Goal: Task Accomplishment & Management: Manage account settings

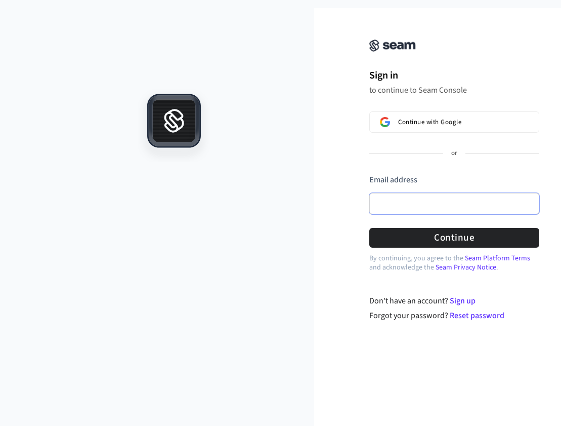
click at [437, 203] on input "Email address" at bounding box center [454, 203] width 170 height 21
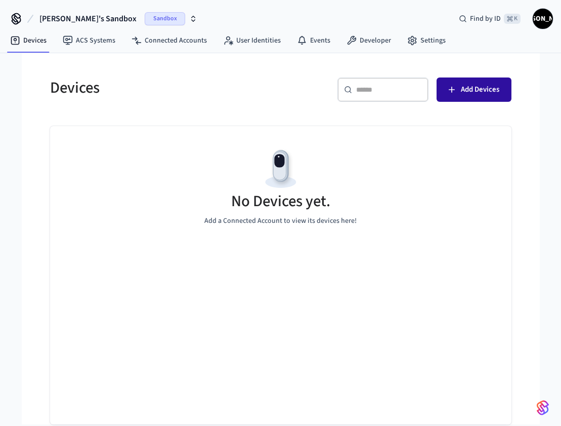
click at [517, 90] on div "Devices ​ ​ Add Devices No Devices yet. Add a Connected Account to view its dev…" at bounding box center [281, 244] width 478 height 359
click at [473, 92] on span "Add Devices" at bounding box center [480, 89] width 38 height 13
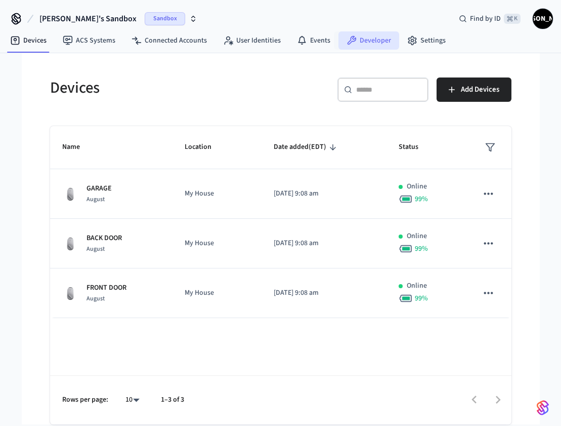
click at [366, 31] on link "Developer" at bounding box center [369, 40] width 61 height 18
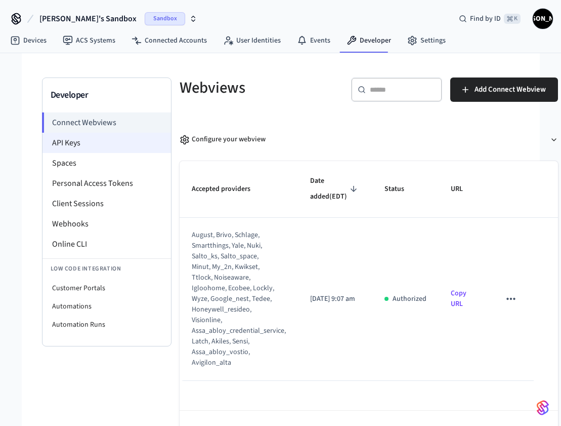
click at [69, 141] on li "API Keys" at bounding box center [107, 143] width 129 height 20
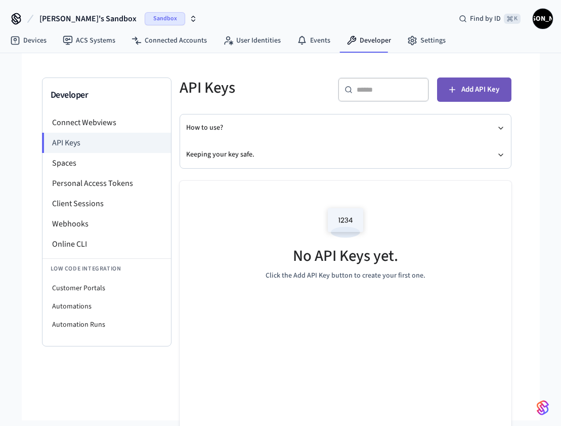
click at [463, 87] on span "Add API Key" at bounding box center [481, 89] width 38 height 13
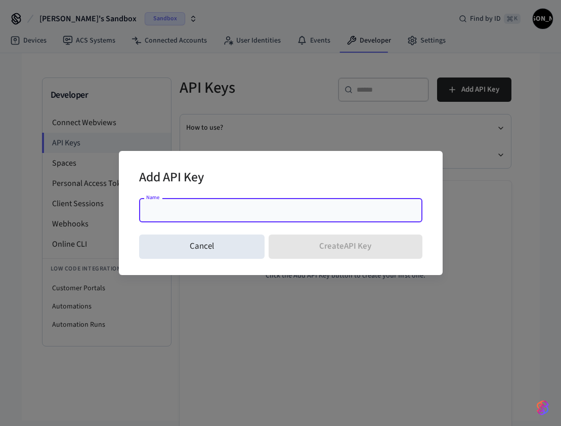
click at [152, 205] on input "Name" at bounding box center [280, 210] width 271 height 10
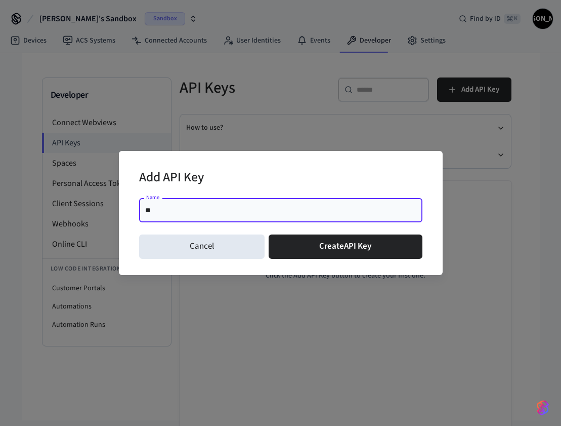
type input "*"
type input "**********"
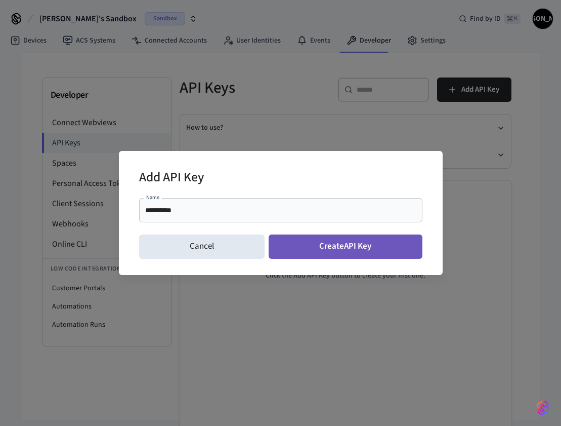
click at [357, 234] on button "Create API Key" at bounding box center [346, 246] width 154 height 24
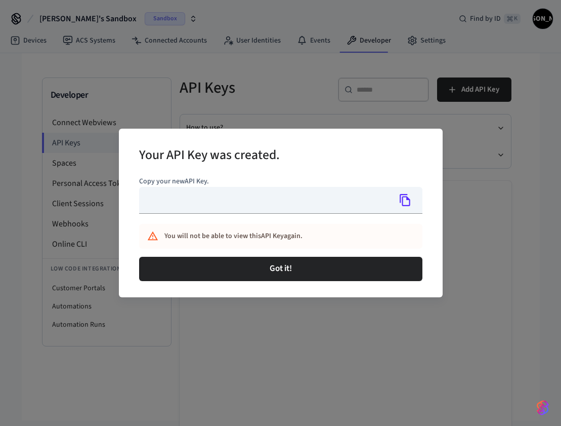
type input "**********"
click at [399, 193] on icon "Copy" at bounding box center [405, 199] width 13 height 13
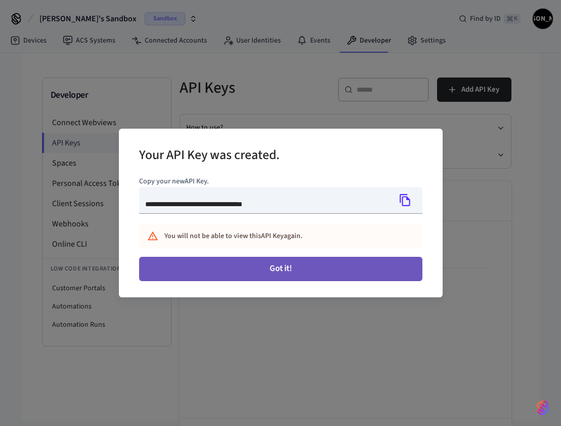
click at [282, 257] on button "Got it!" at bounding box center [280, 269] width 283 height 24
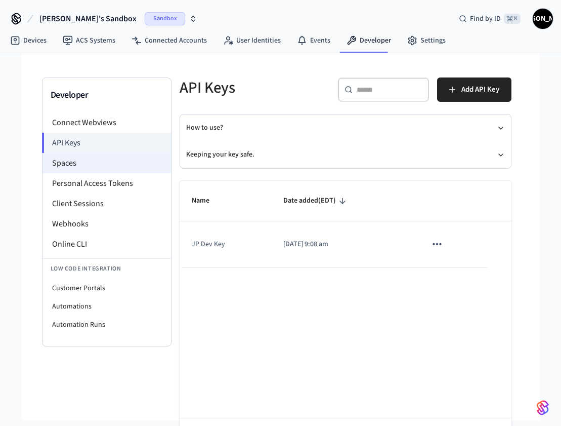
click at [52, 160] on li "Spaces" at bounding box center [107, 163] width 129 height 20
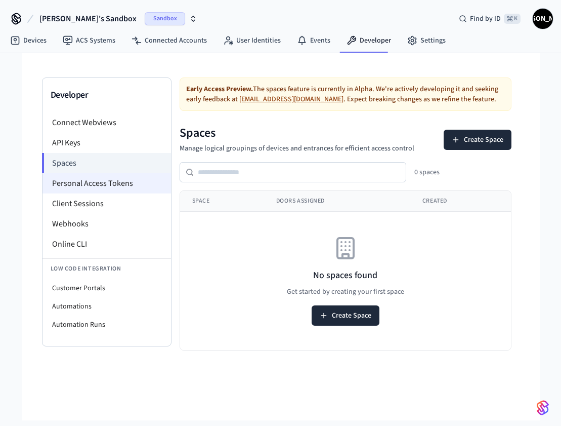
click at [59, 184] on li "Personal Access Tokens" at bounding box center [107, 183] width 129 height 20
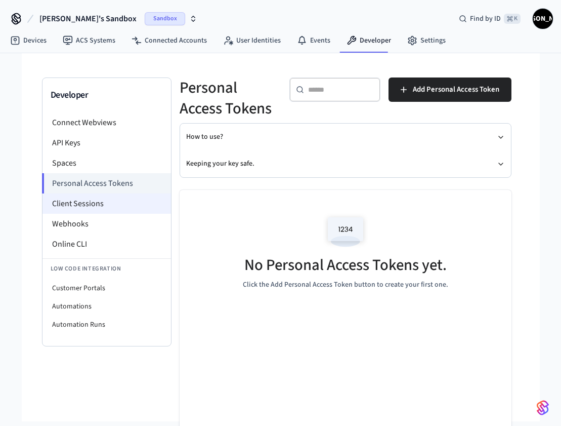
click at [59, 202] on li "Client Sessions" at bounding box center [107, 203] width 129 height 20
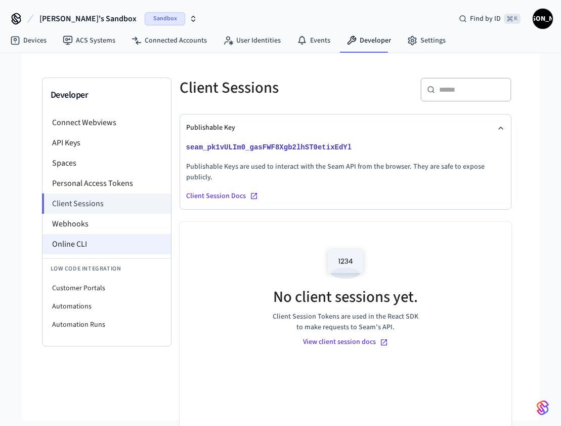
click at [78, 237] on li "Online CLI" at bounding box center [107, 244] width 129 height 20
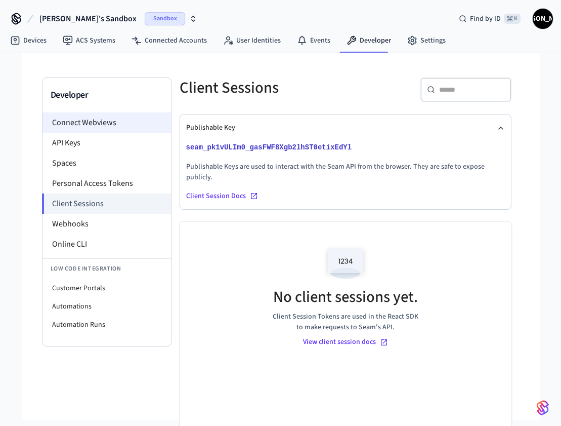
click at [61, 113] on li "Connect Webviews" at bounding box center [107, 122] width 129 height 20
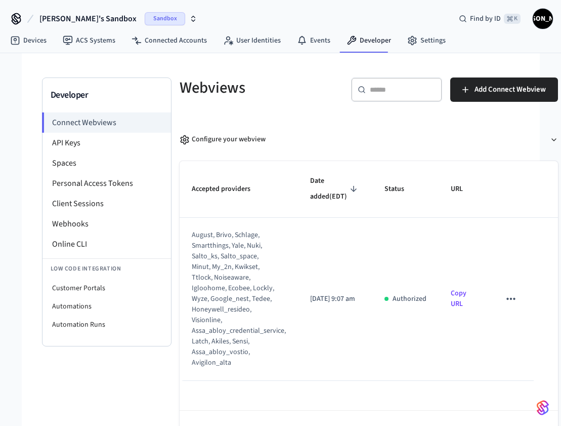
click at [518, 292] on icon "sticky table" at bounding box center [511, 298] width 13 height 13
